Goal: Unclear

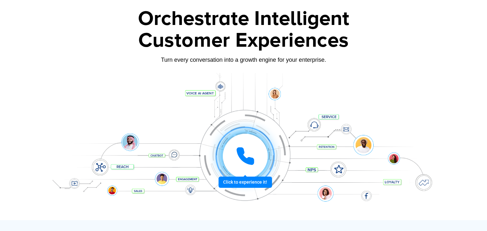
click at [247, 155] on icon at bounding box center [245, 156] width 19 height 19
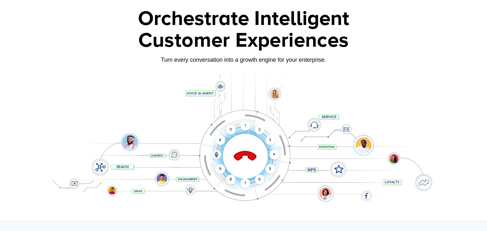
click at [247, 155] on icon at bounding box center [245, 156] width 22 height 22
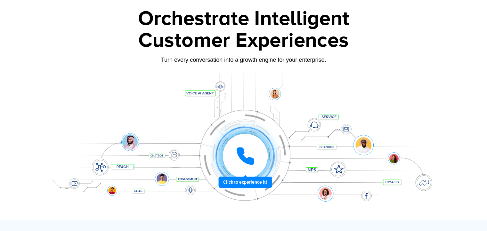
click at [247, 155] on icon at bounding box center [245, 156] width 19 height 19
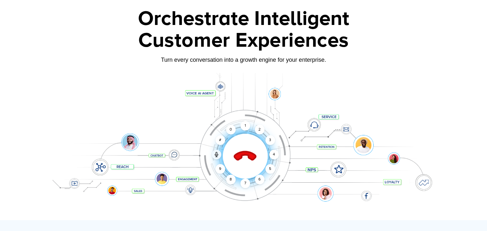
click at [247, 155] on icon at bounding box center [245, 156] width 22 height 22
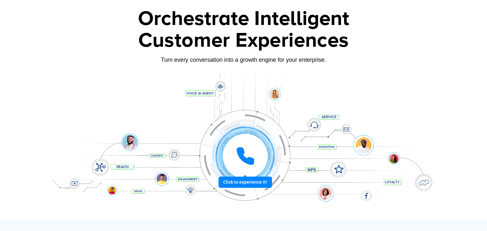
click at [247, 155] on icon at bounding box center [245, 156] width 19 height 19
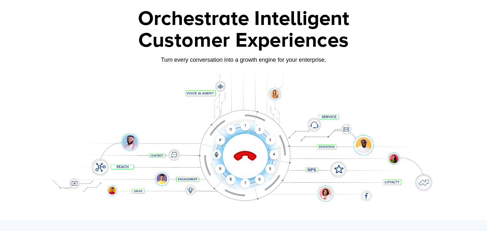
click at [247, 155] on icon at bounding box center [245, 156] width 22 height 22
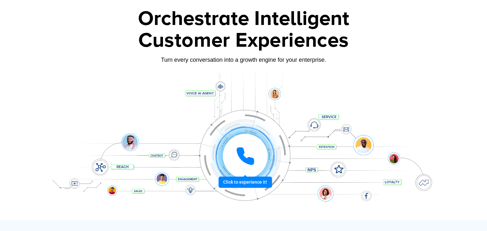
click at [247, 155] on icon at bounding box center [245, 156] width 19 height 19
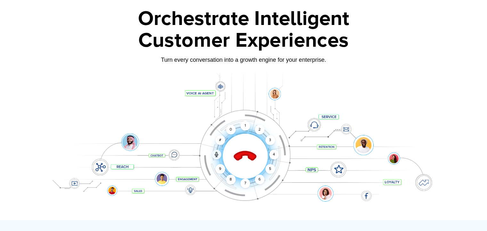
click at [245, 154] on icon at bounding box center [245, 156] width 22 height 22
